Goal: Book appointment/travel/reservation

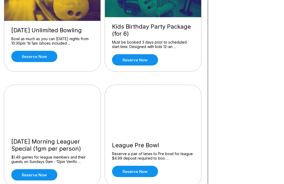
scroll to position [437, 2]
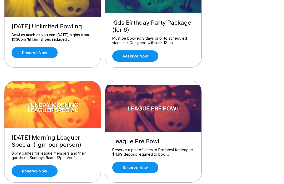
click at [138, 165] on link "Reserve now" at bounding box center [135, 167] width 46 height 11
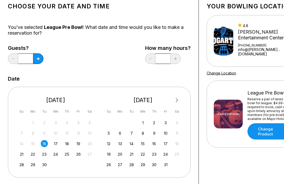
scroll to position [37, 0]
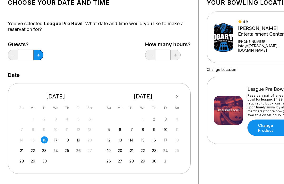
click at [56, 137] on div "17" at bounding box center [55, 140] width 7 height 7
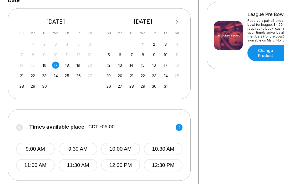
scroll to position [113, 0]
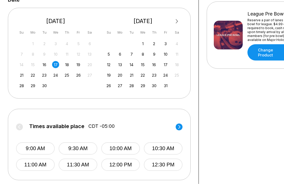
click at [181, 127] on circle at bounding box center [179, 127] width 7 height 7
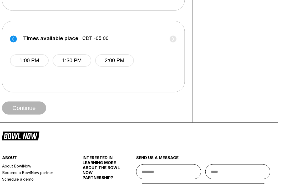
scroll to position [201, 6]
click at [115, 58] on button "2:00 PM" at bounding box center [114, 60] width 39 height 12
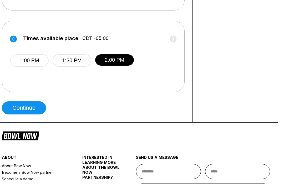
click at [36, 105] on button "Continue" at bounding box center [24, 108] width 44 height 13
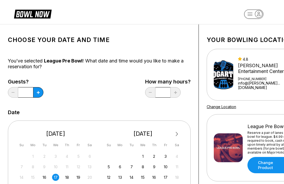
scroll to position [273, 2]
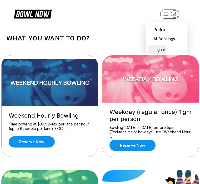
click at [166, 49] on div "Logout" at bounding box center [157, 49] width 18 height 9
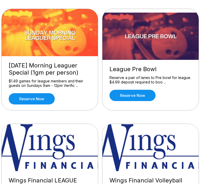
click at [144, 94] on link "Reserve now" at bounding box center [132, 95] width 46 height 11
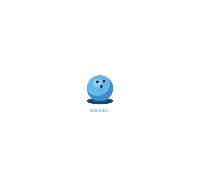
scroll to position [507, 0]
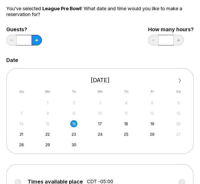
scroll to position [54, 0]
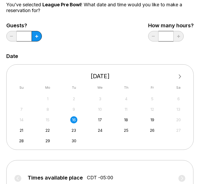
click at [102, 119] on div "17" at bounding box center [99, 120] width 7 height 7
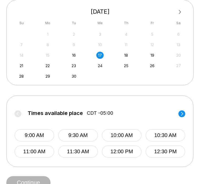
scroll to position [123, 0]
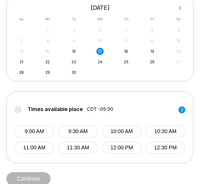
click at [188, 108] on div "Times available place CDT -05:00 9:00 AM 9:30 AM 10:00 AM 10:30 AM 11:00 AM 11:…" at bounding box center [99, 128] width 187 height 72
click at [182, 110] on circle at bounding box center [181, 110] width 7 height 7
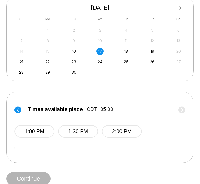
click at [129, 131] on button "2:00 PM" at bounding box center [122, 132] width 40 height 12
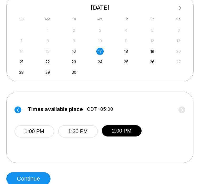
click at [32, 178] on button "Continue" at bounding box center [28, 179] width 44 height 13
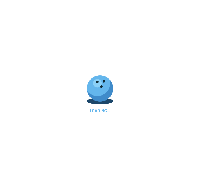
select select "**"
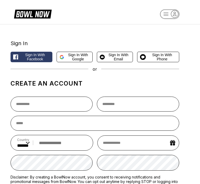
click at [116, 57] on span "Sign in with Email" at bounding box center [118, 57] width 23 height 8
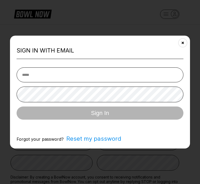
click at [102, 120] on div "Sign In" at bounding box center [100, 113] width 167 height 13
click at [186, 49] on button "Close" at bounding box center [182, 42] width 13 height 13
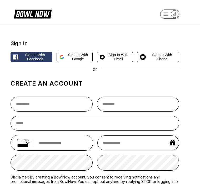
click at [103, 58] on icon at bounding box center [102, 57] width 5 height 7
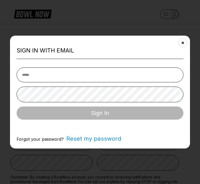
click at [29, 83] on input "email" at bounding box center [100, 75] width 167 height 15
type input "**********"
click at [100, 120] on button "Sign In" at bounding box center [100, 113] width 167 height 13
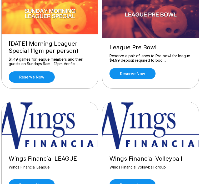
scroll to position [529, 0]
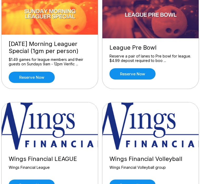
click at [136, 70] on link "Reserve now" at bounding box center [132, 73] width 46 height 11
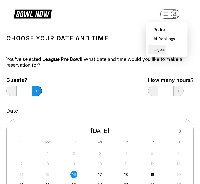
click at [165, 51] on div "Logout" at bounding box center [157, 49] width 18 height 9
